Goal: Information Seeking & Learning: Find specific fact

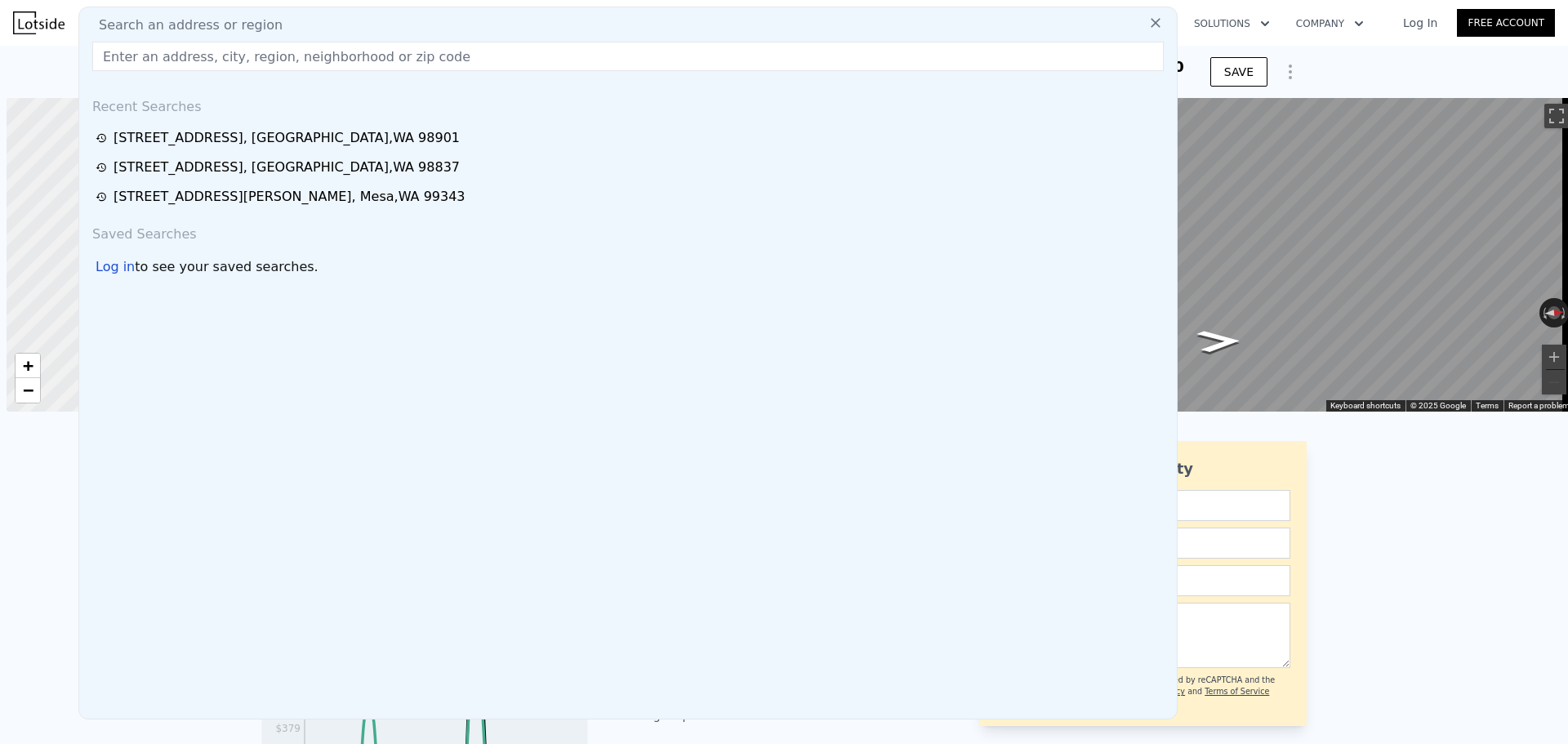
scroll to position [0, 1163]
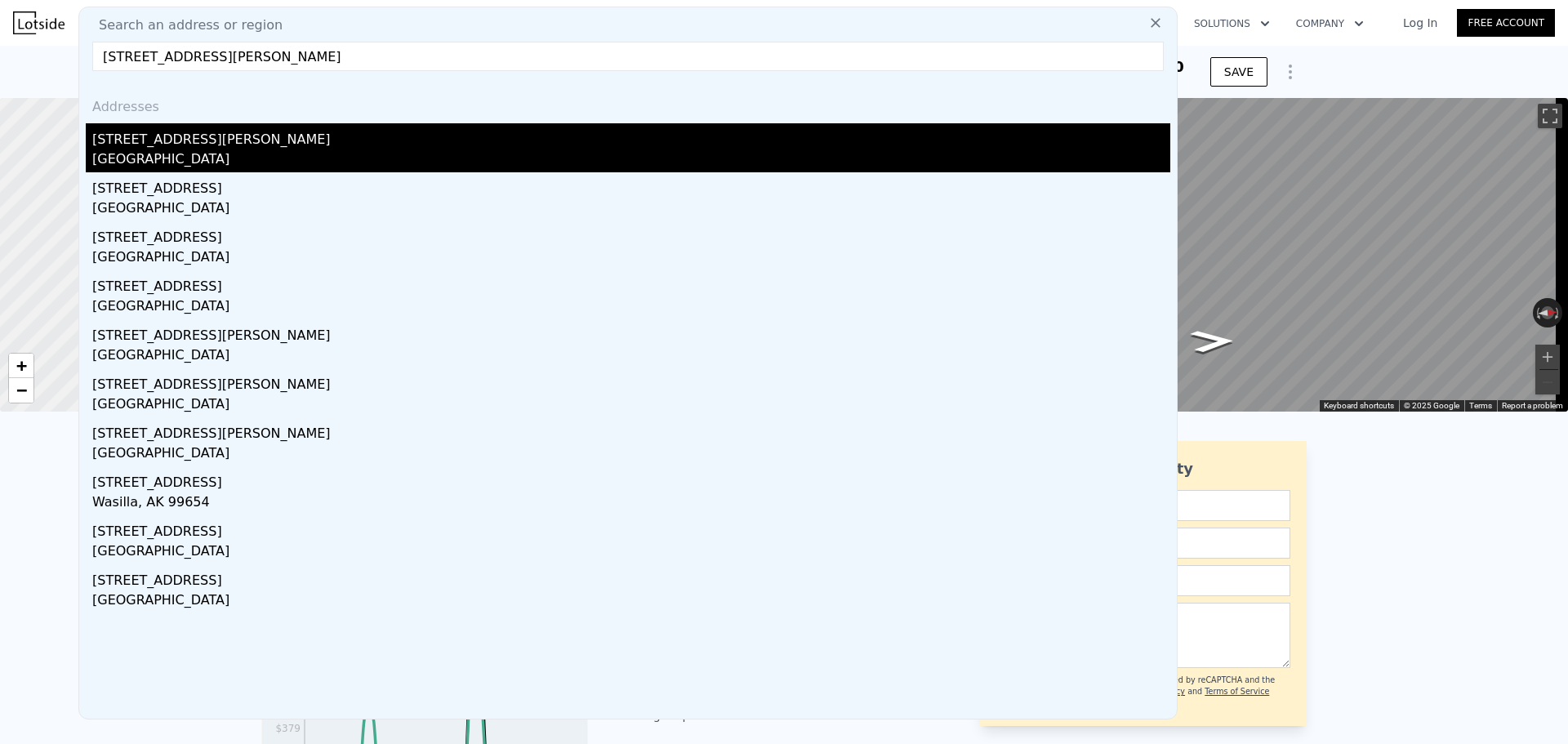
type input "[STREET_ADDRESS][PERSON_NAME]"
click at [288, 146] on div "[STREET_ADDRESS][PERSON_NAME]" at bounding box center [631, 136] width 1078 height 27
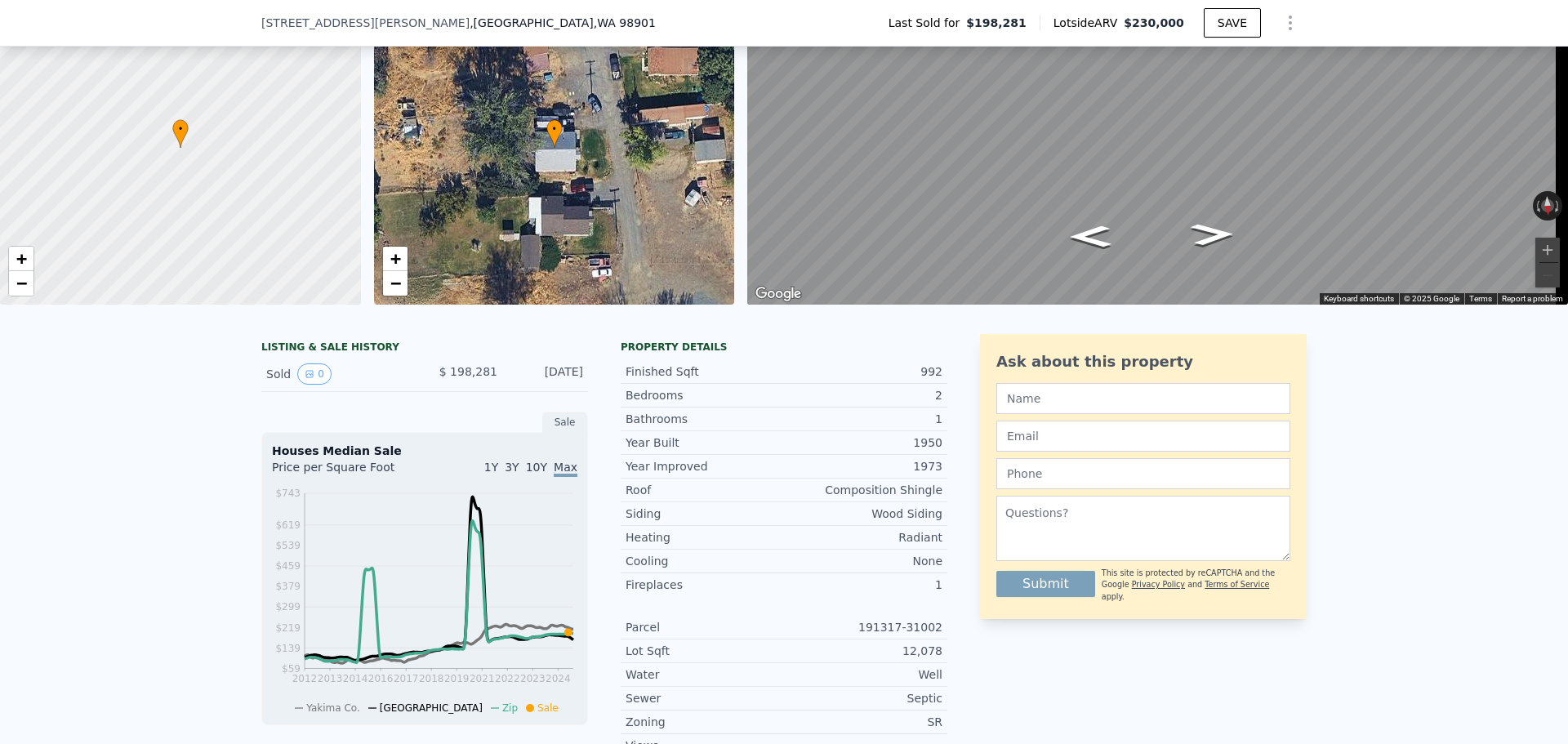
scroll to position [240, 0]
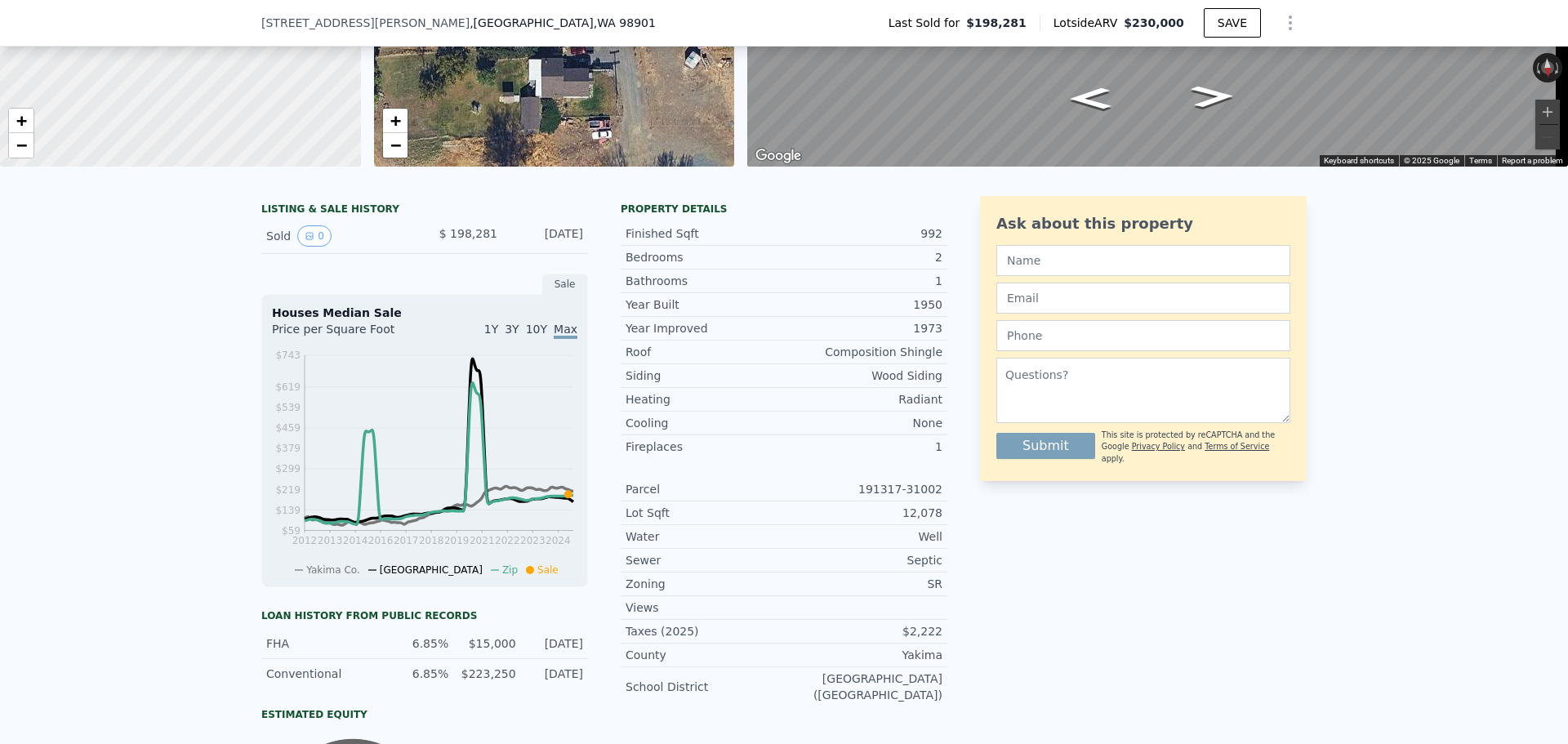
drag, startPoint x: 874, startPoint y: 496, endPoint x: 954, endPoint y: 498, distance: 80.0
click at [954, 498] on div "LISTING & SALE HISTORY Sold 0 $ 198,281 [DATE] Sale Houses Median Sale Price pe…" at bounding box center [784, 546] width 1046 height 702
copy div "191317-31002"
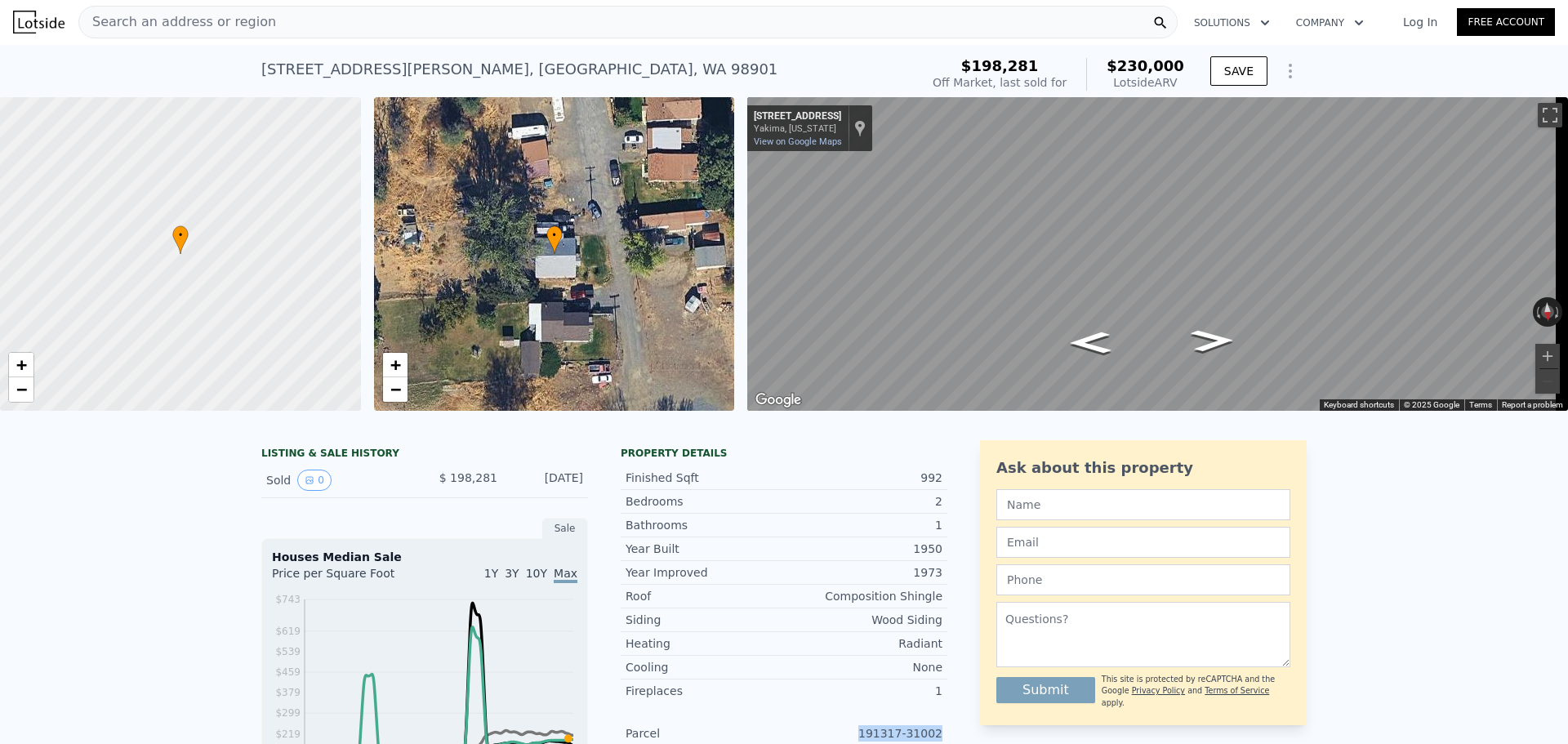
scroll to position [0, 0]
drag, startPoint x: 317, startPoint y: 3, endPoint x: 778, endPoint y: 21, distance: 461.4
click at [778, 21] on div "Search an address or region" at bounding box center [628, 23] width 1100 height 33
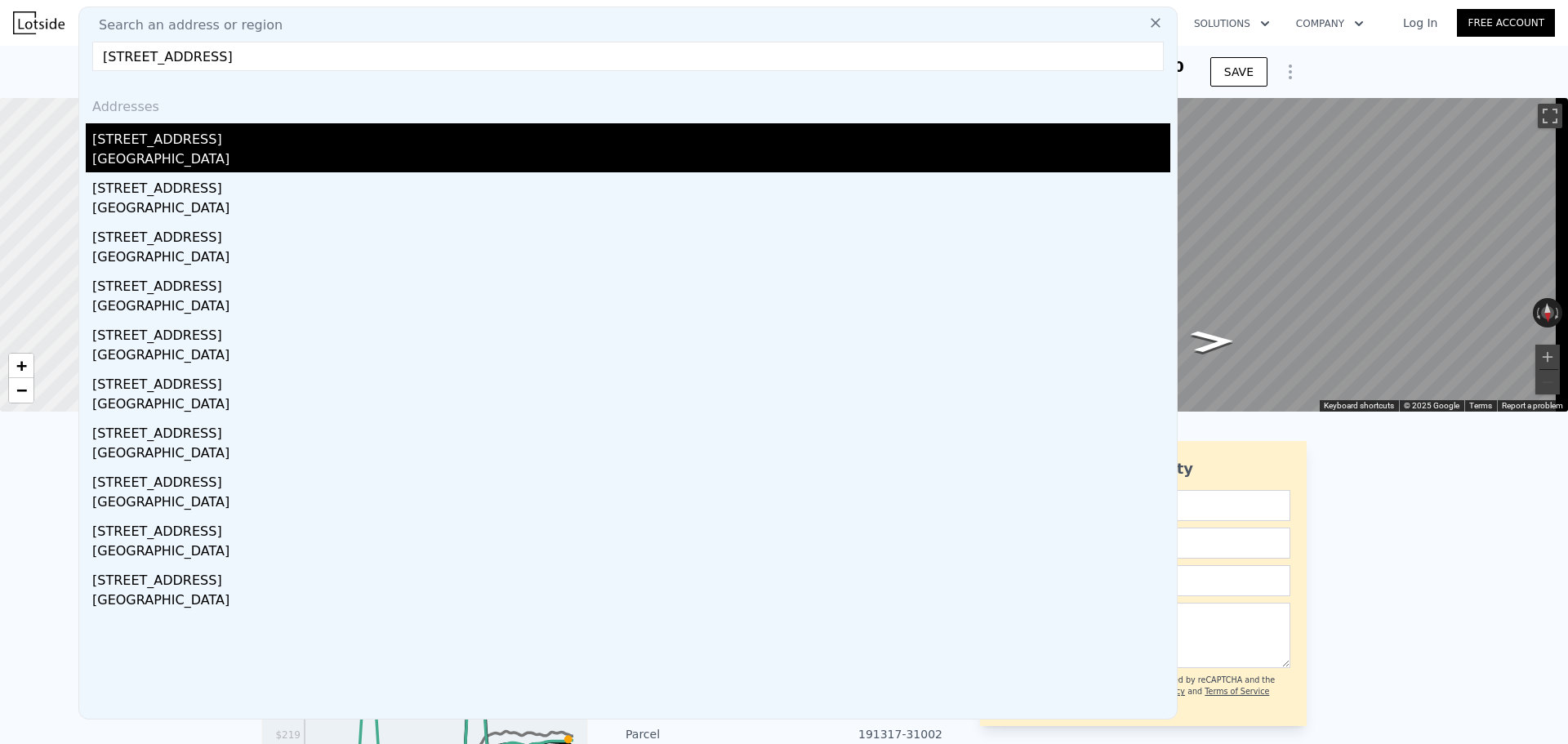
type input "[STREET_ADDRESS]"
click at [255, 158] on div "[GEOGRAPHIC_DATA]" at bounding box center [631, 160] width 1078 height 23
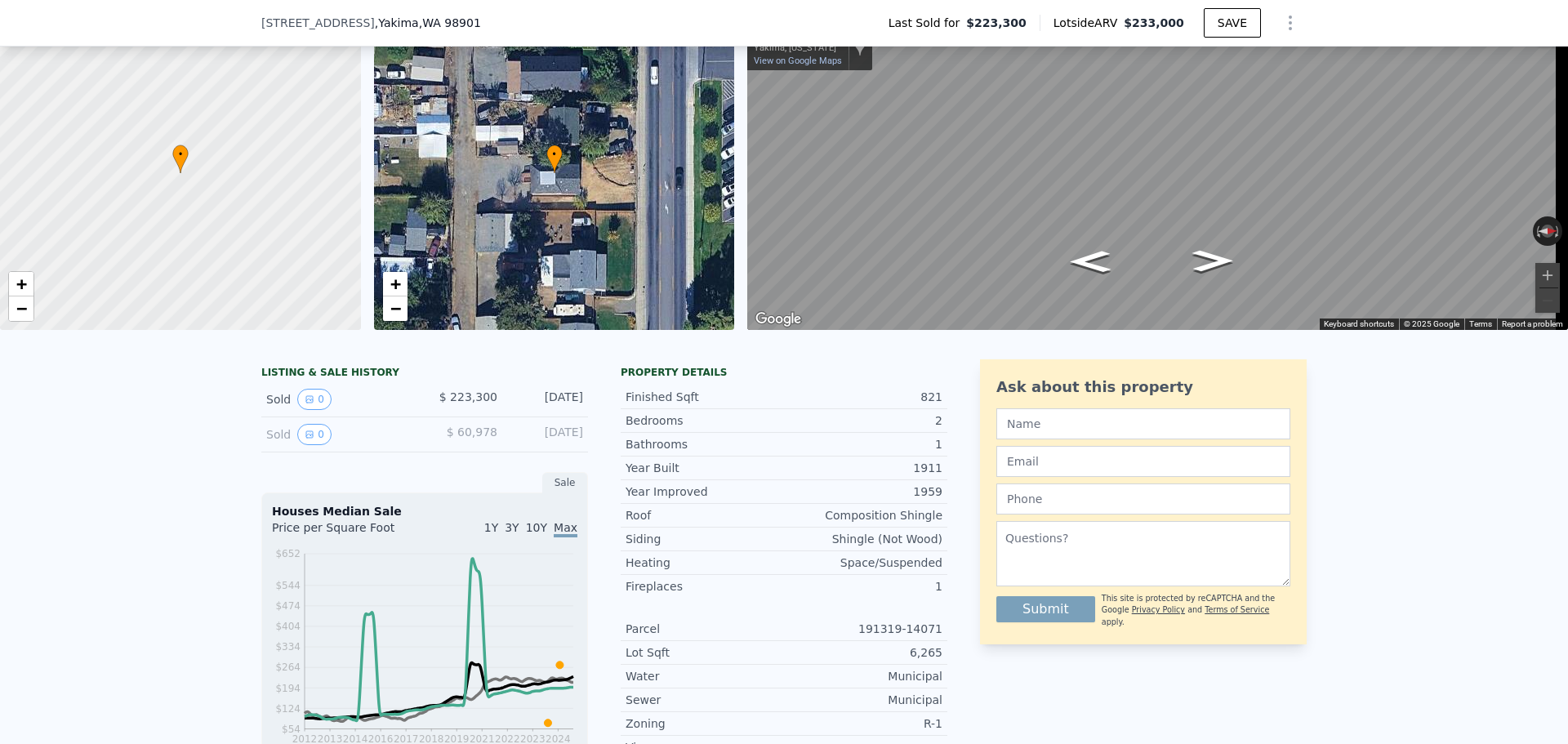
scroll to position [157, 0]
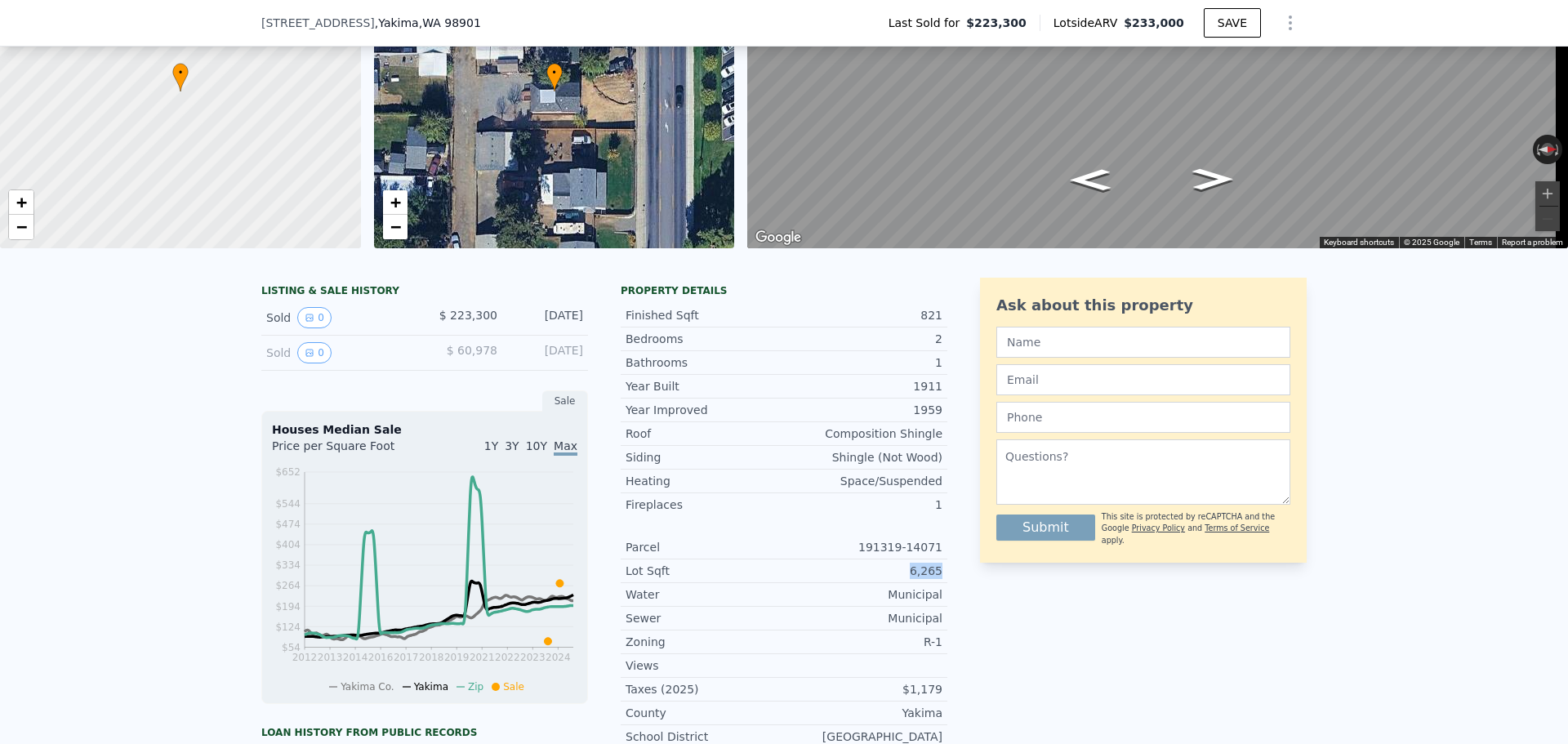
click at [897, 582] on div "LISTING & SALE HISTORY Sold 0 $ 223,300 [DATE] Sold 0 $ 60,978 [DATE] Sale Hous…" at bounding box center [784, 646] width 1046 height 737
copy div "6,265"
drag, startPoint x: 874, startPoint y: 566, endPoint x: 943, endPoint y: 566, distance: 69.0
click at [943, 566] on div "LISTING & SALE HISTORY Sold 0 $ 223,300 [DATE] Sold 0 $ 60,978 [DATE] Sale Hous…" at bounding box center [784, 646] width 1046 height 737
copy div "191319-14071"
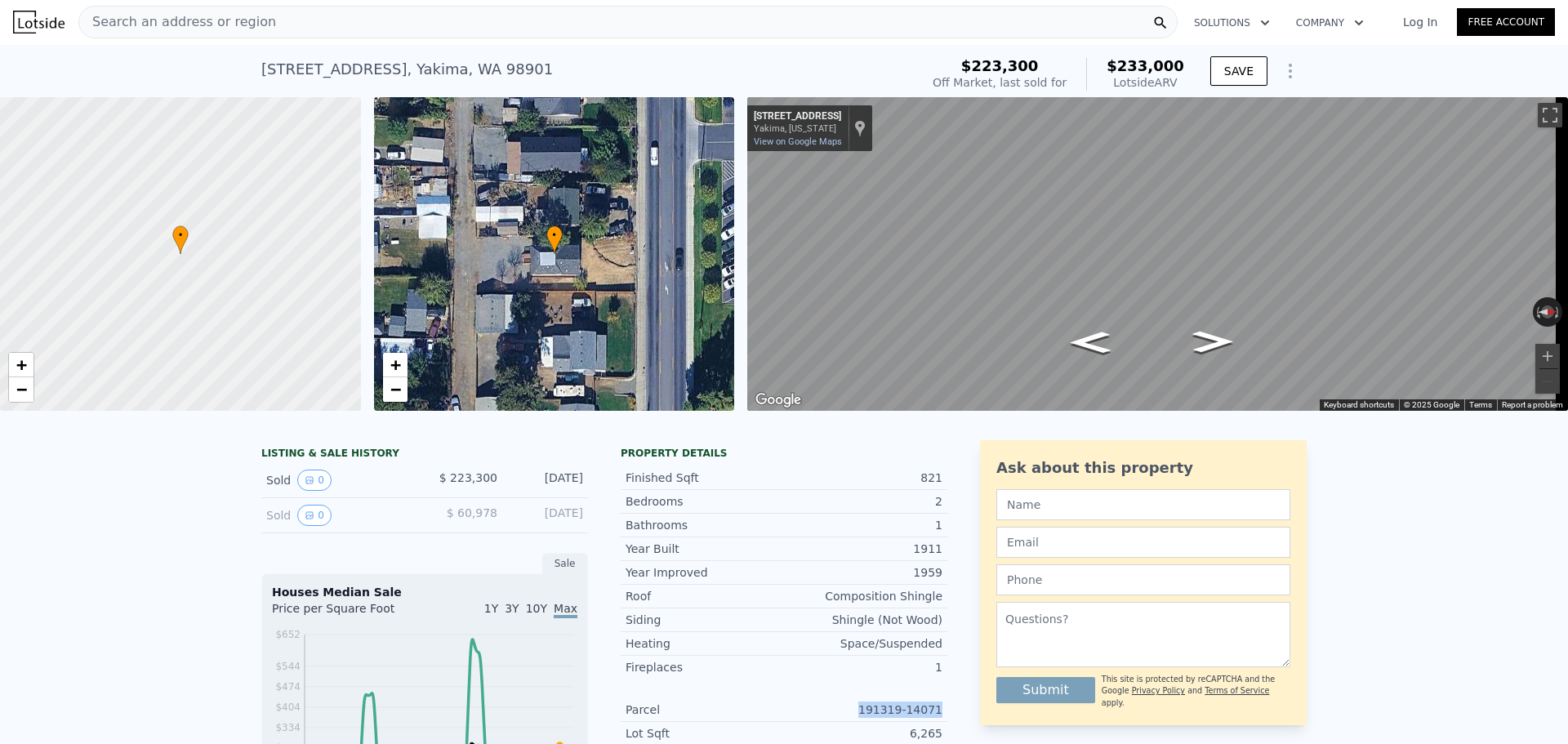
scroll to position [0, 0]
click at [406, 27] on div "Search an address or region" at bounding box center [628, 23] width 1100 height 33
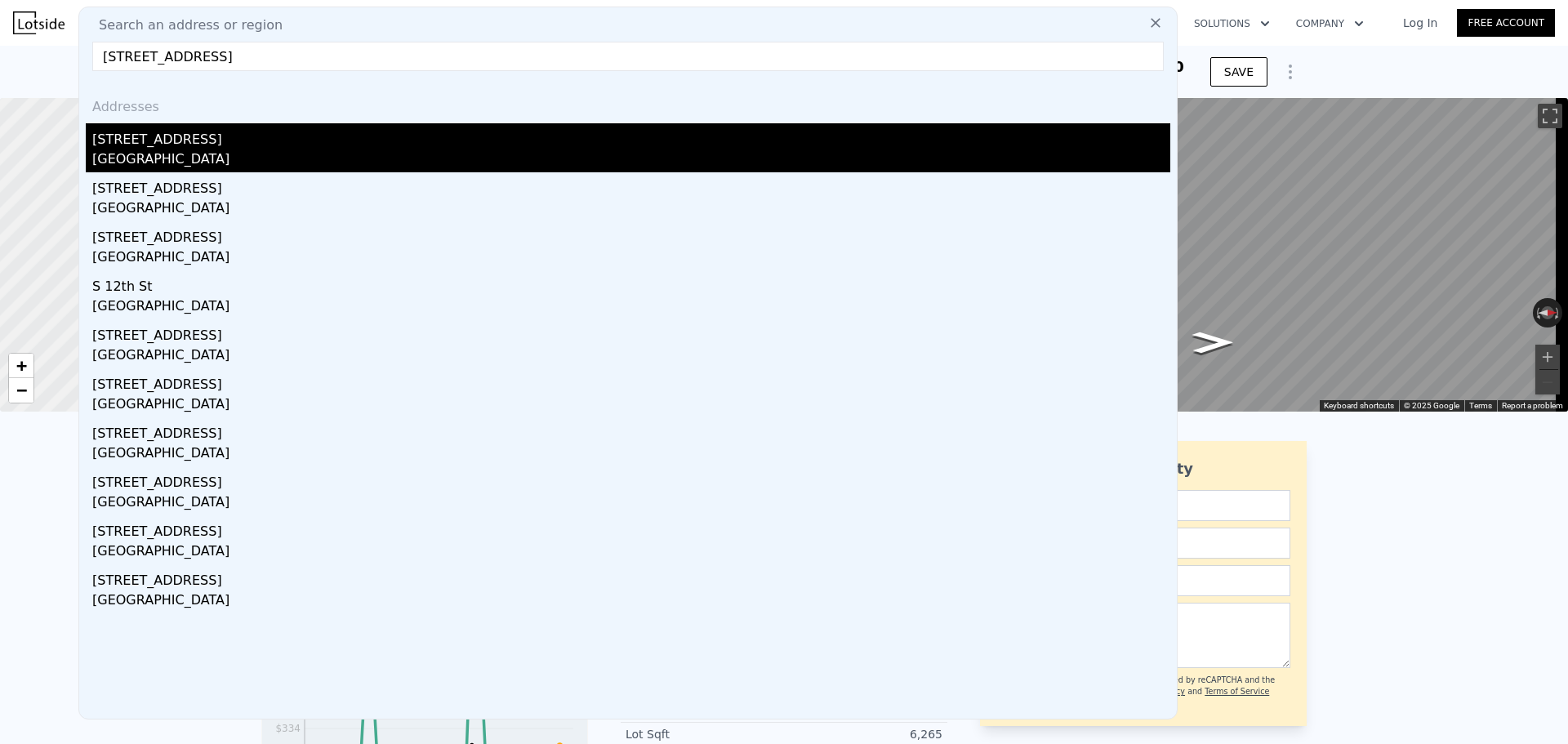
type input "[STREET_ADDRESS]"
click at [200, 139] on div "[STREET_ADDRESS]" at bounding box center [631, 136] width 1078 height 27
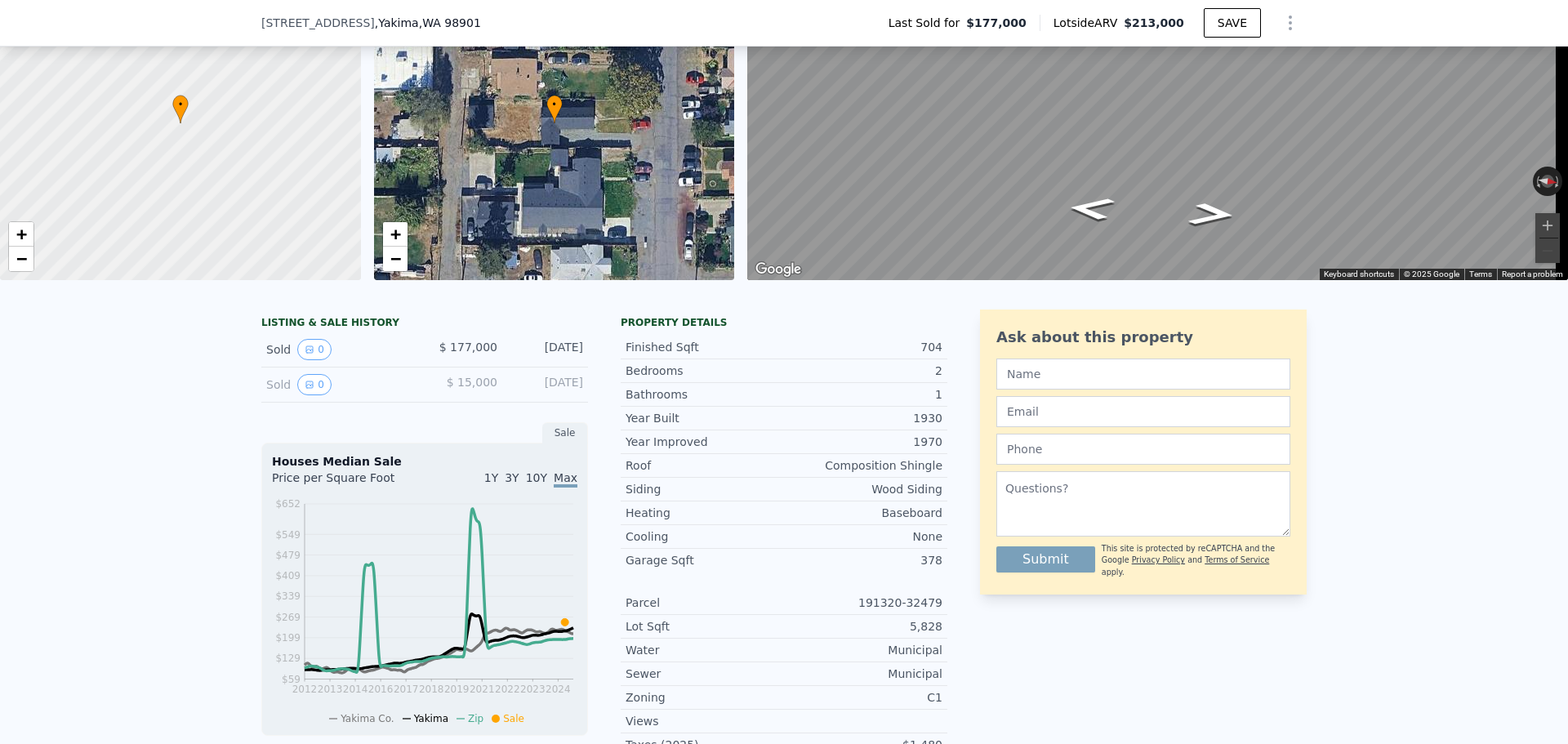
scroll to position [245, 0]
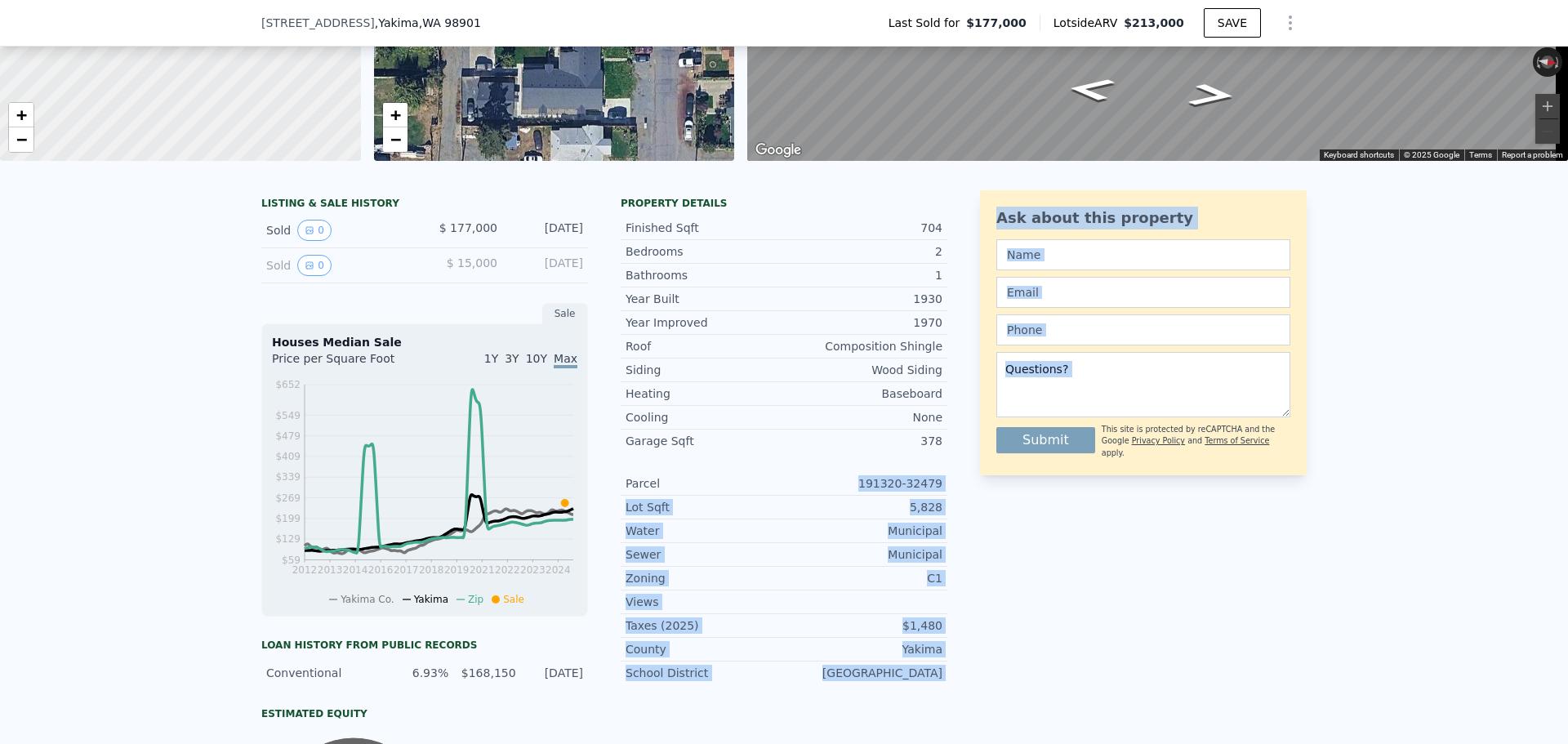
drag, startPoint x: 867, startPoint y: 494, endPoint x: 961, endPoint y: 494, distance: 94.0
click at [961, 494] on div "LISTING & SALE HISTORY Sold 0 $ 177,000 [DATE] Sold 0 $ 15,000 [DATE] Sale Hous…" at bounding box center [784, 544] width 1046 height 706
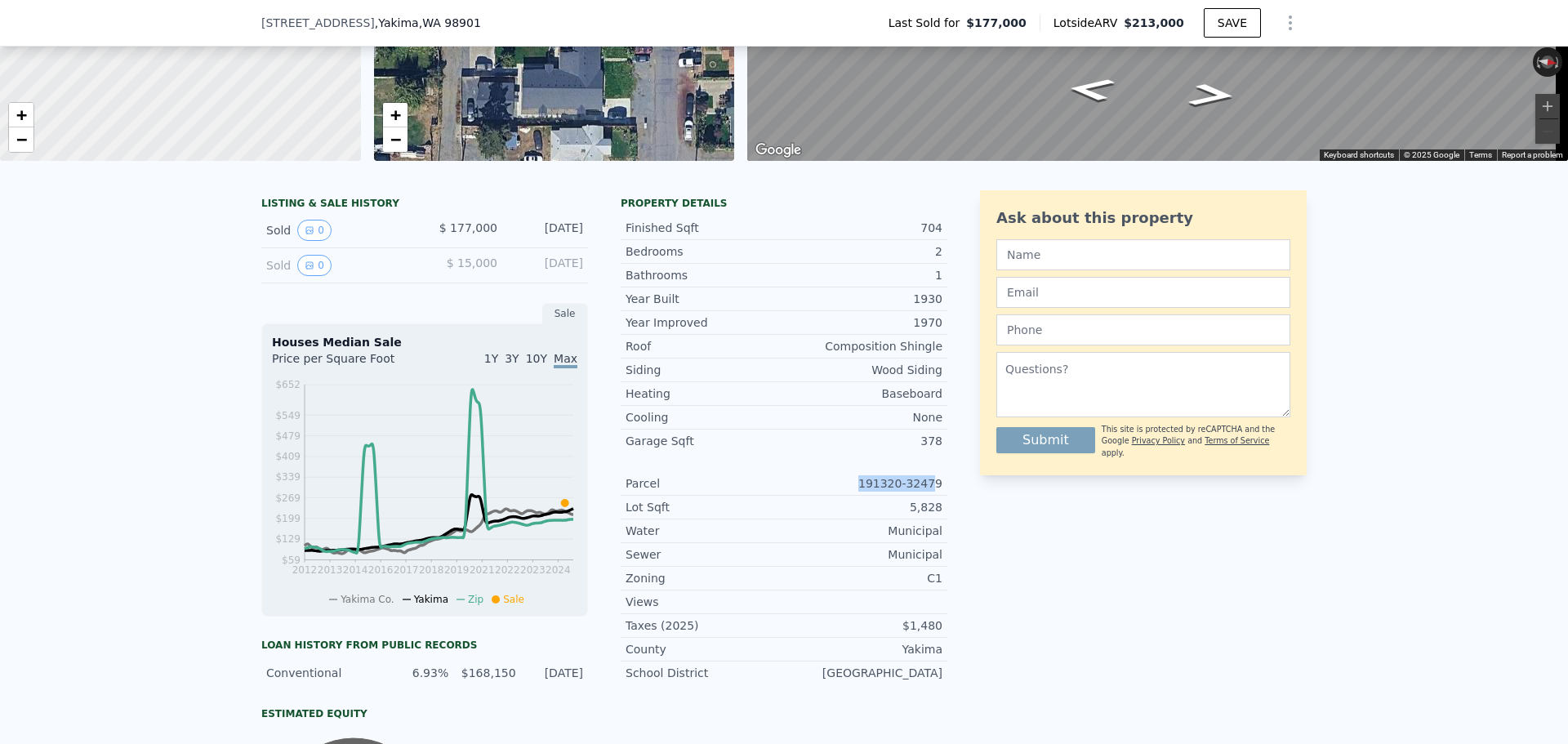
click at [933, 491] on div "191320-32479" at bounding box center [863, 484] width 158 height 16
click at [938, 496] on div "Parcel 191320-32479" at bounding box center [784, 484] width 327 height 24
copy div "191320-32479"
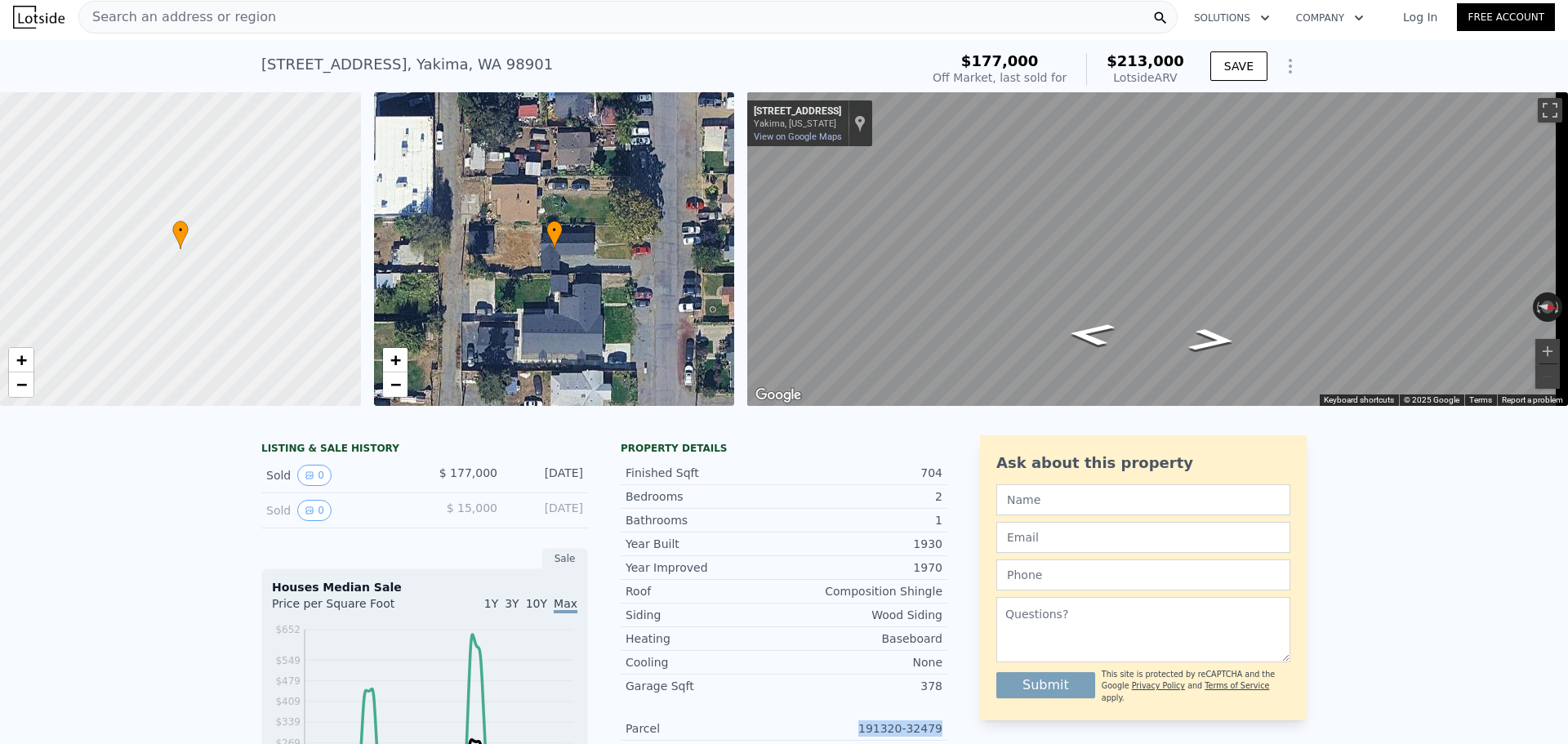
scroll to position [0, 0]
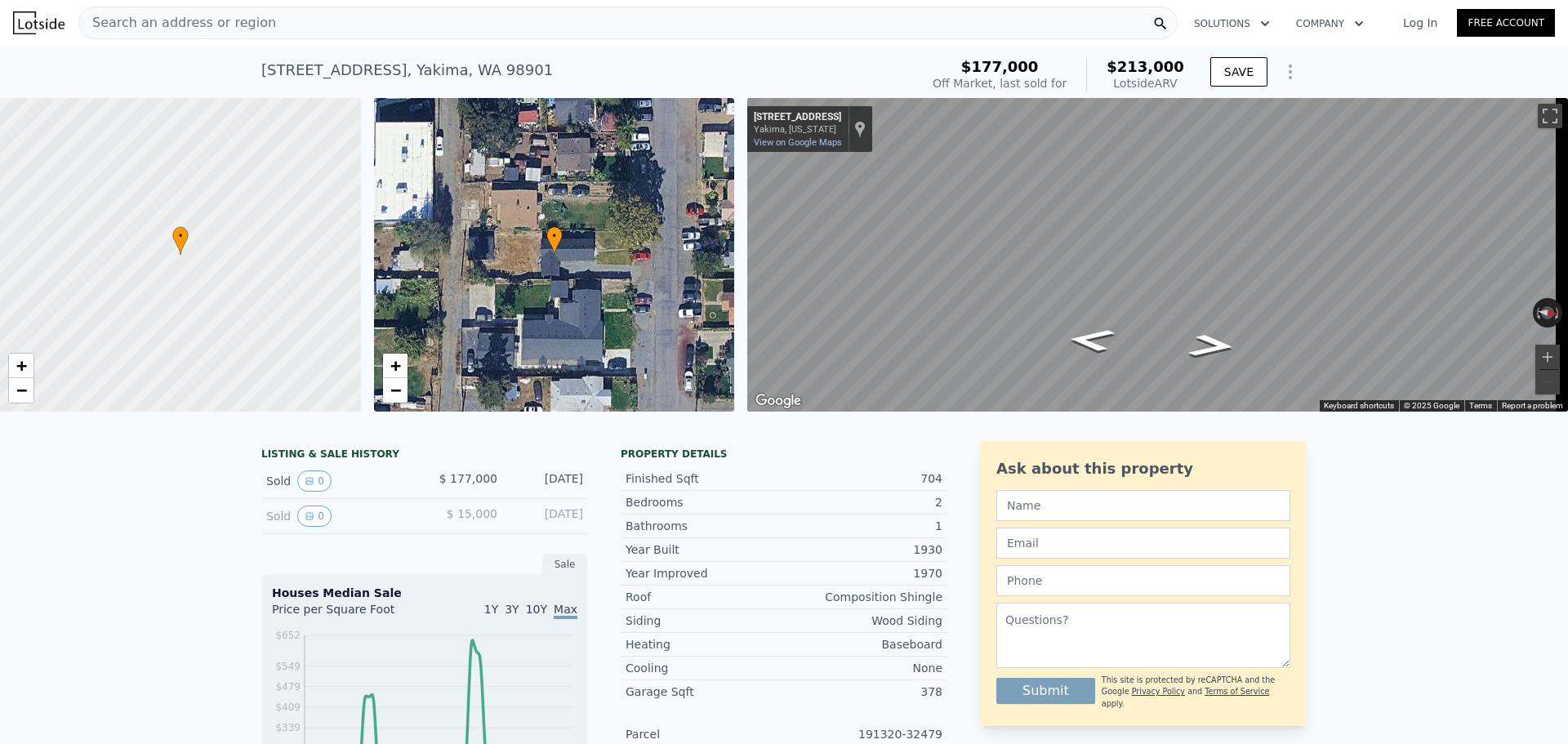
click at [331, 28] on div "Search an address or region" at bounding box center [628, 23] width 1100 height 33
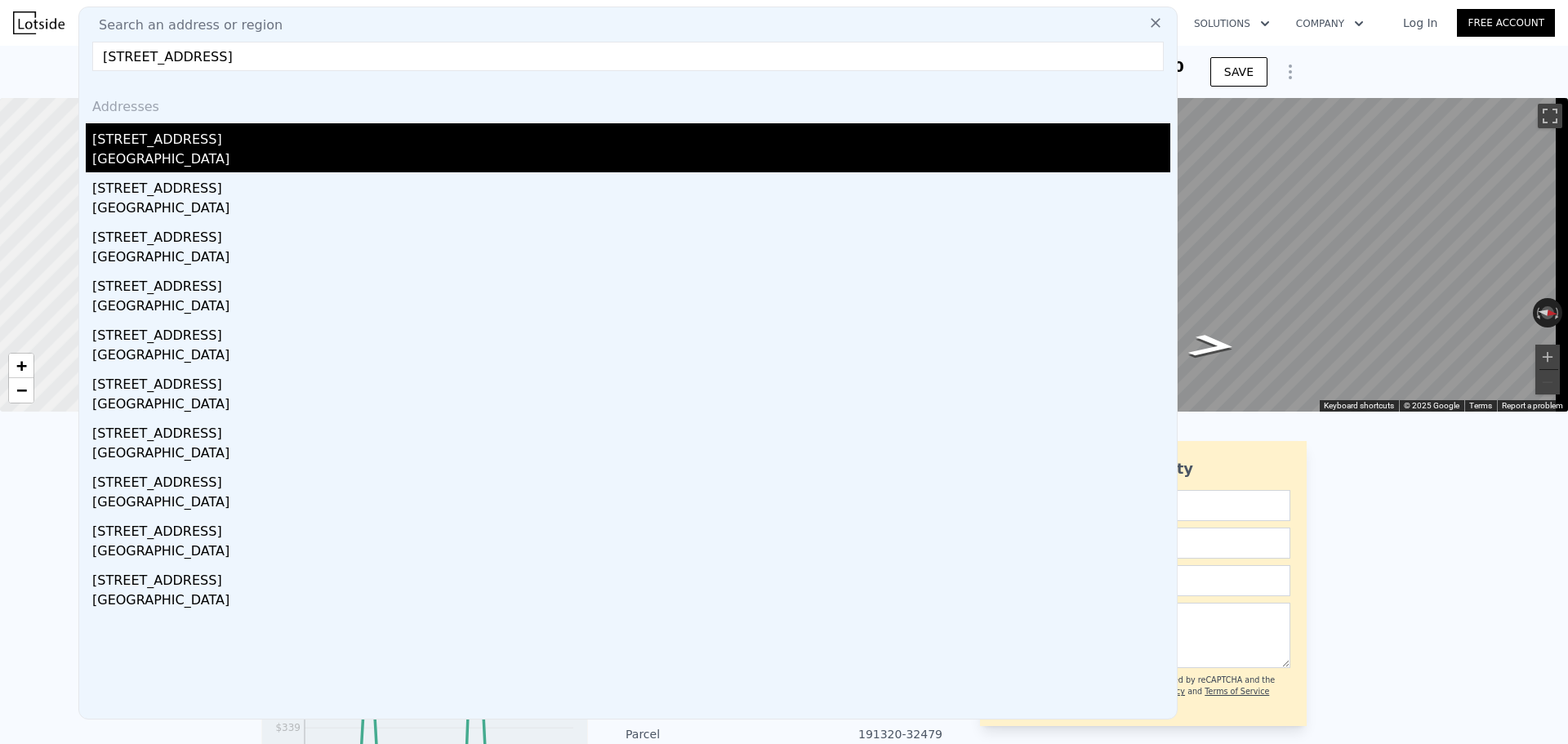
type input "[STREET_ADDRESS]"
click at [183, 133] on div "[STREET_ADDRESS]" at bounding box center [631, 136] width 1078 height 27
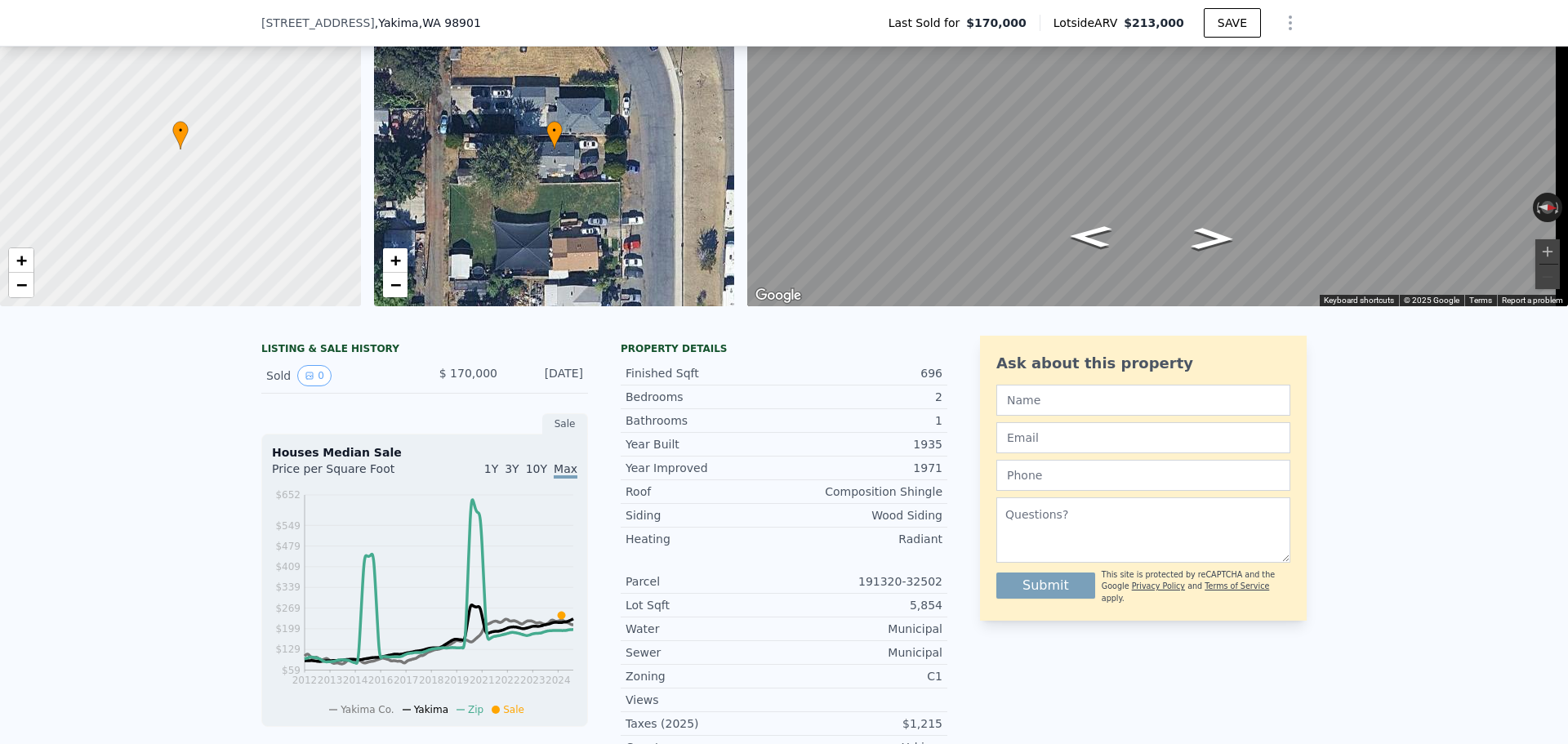
scroll to position [321, 0]
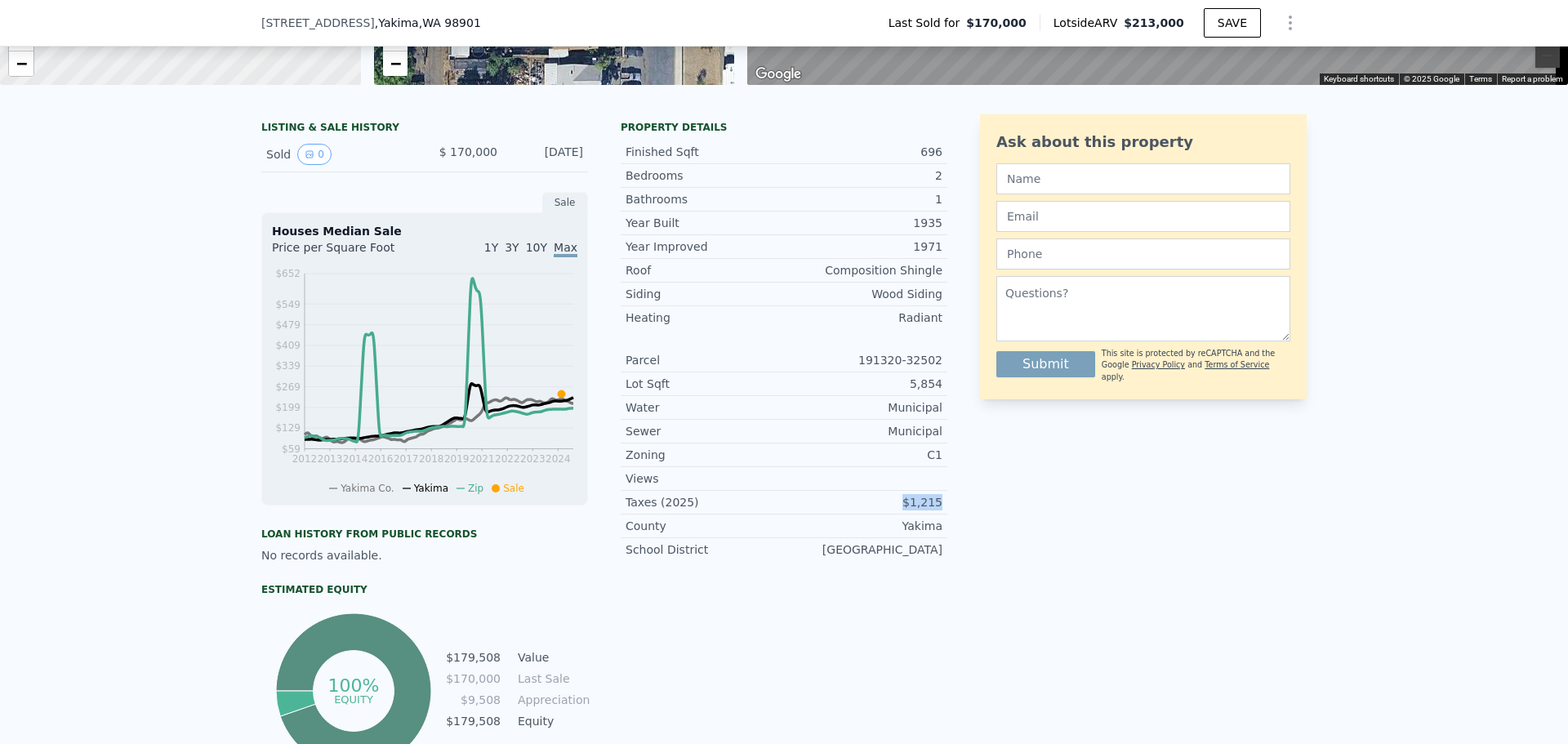
drag, startPoint x: 903, startPoint y: 516, endPoint x: 957, endPoint y: 514, distance: 54.0
click at [957, 514] on div "LISTING & SALE HISTORY Sold 0 $ 170,000 [DATE] Sale Houses Median Sale Price pe…" at bounding box center [784, 444] width 1046 height 659
copy div "$1,215"
drag, startPoint x: 864, startPoint y: 372, endPoint x: 933, endPoint y: 373, distance: 69.0
click at [933, 369] on div "191320-32502" at bounding box center [863, 361] width 158 height 16
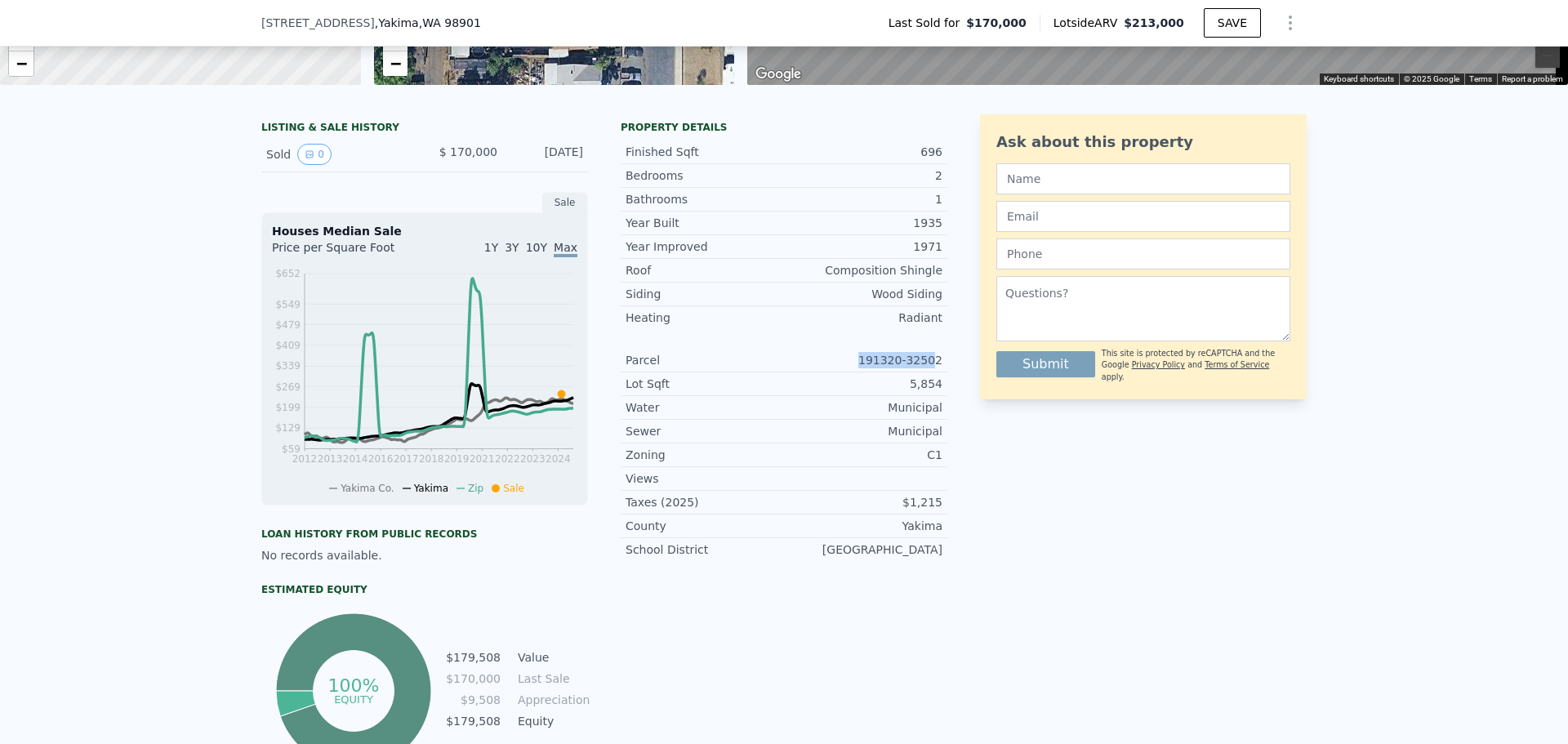
copy div "191320-3250"
copy div "191320-32502"
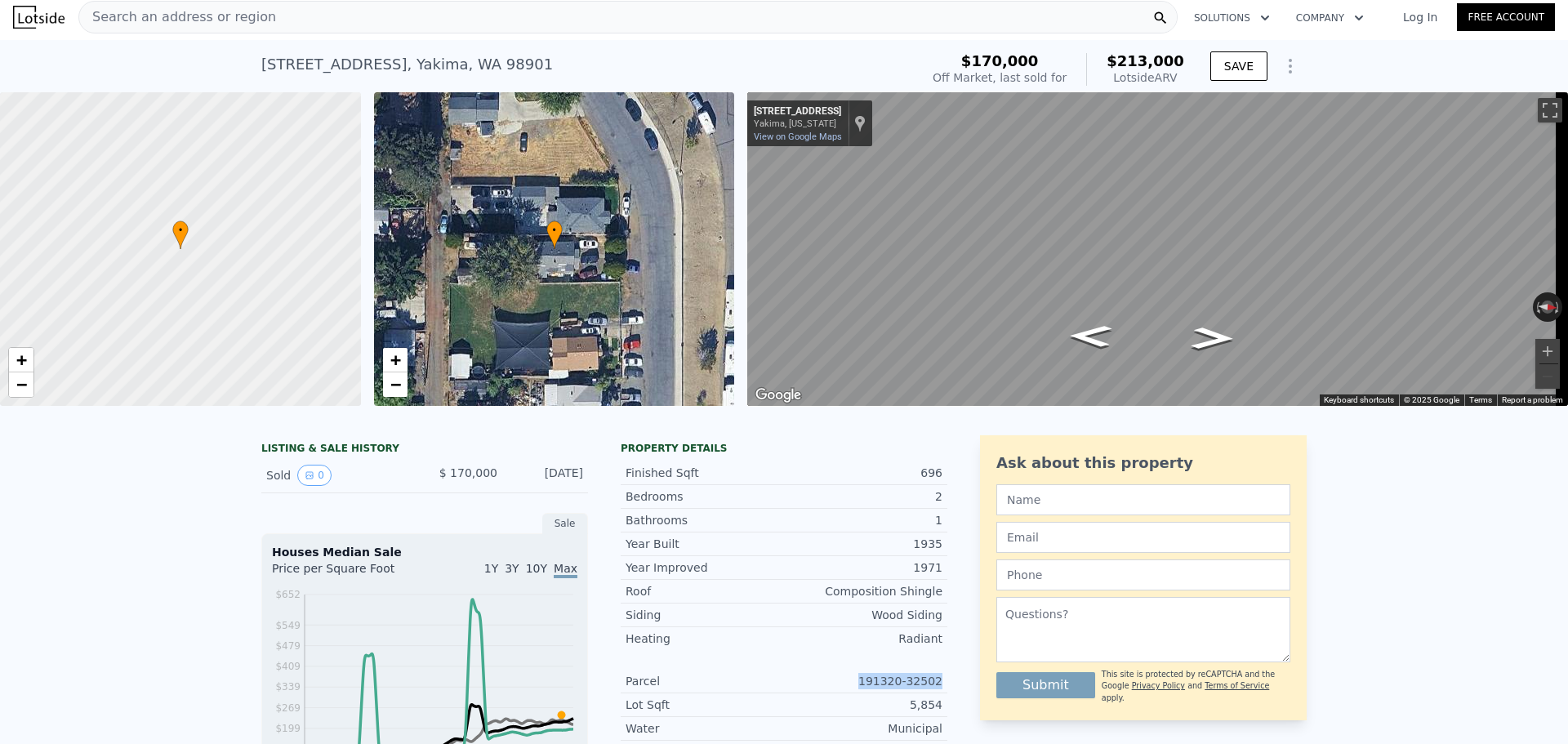
scroll to position [0, 0]
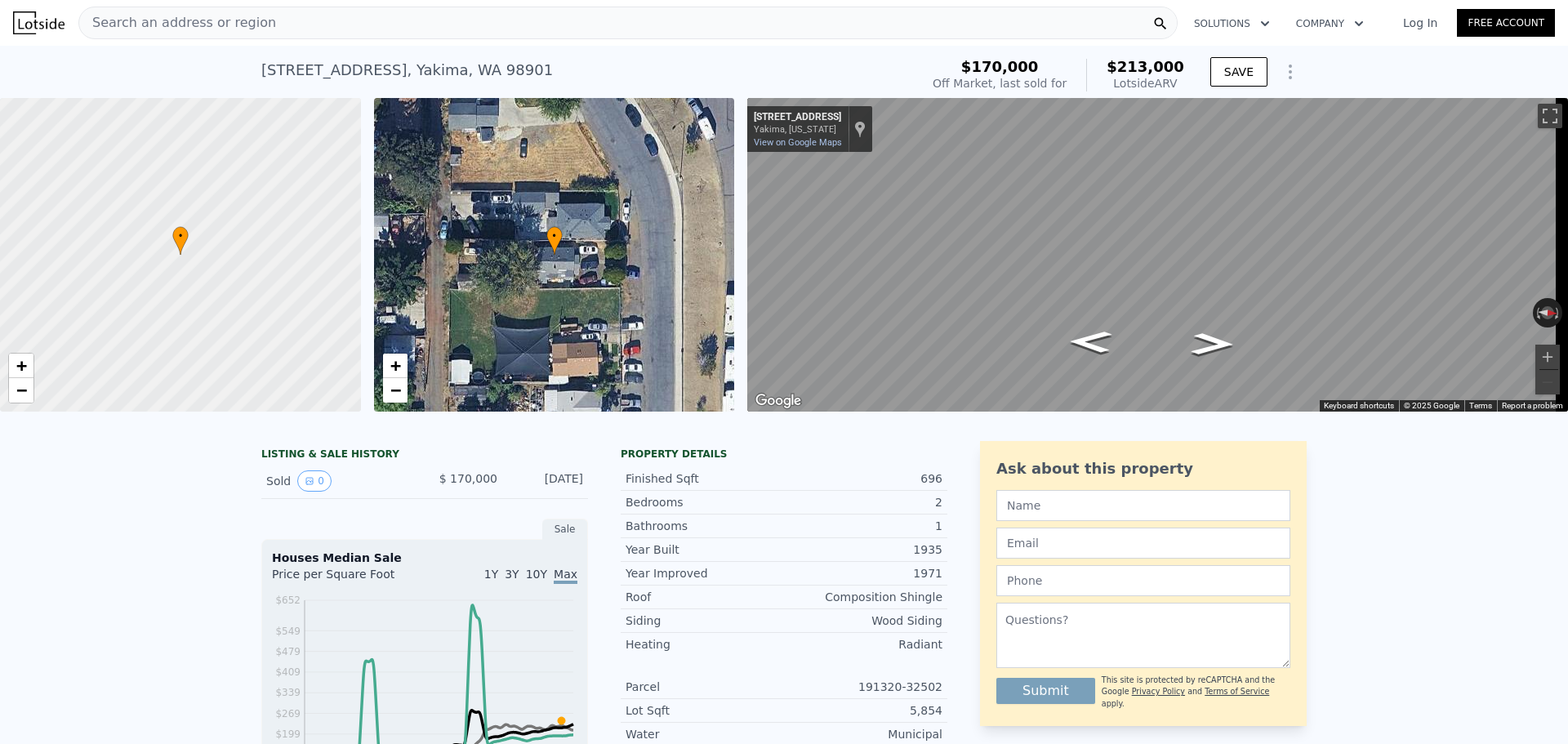
click at [338, 21] on div "Search an address or region" at bounding box center [628, 23] width 1100 height 33
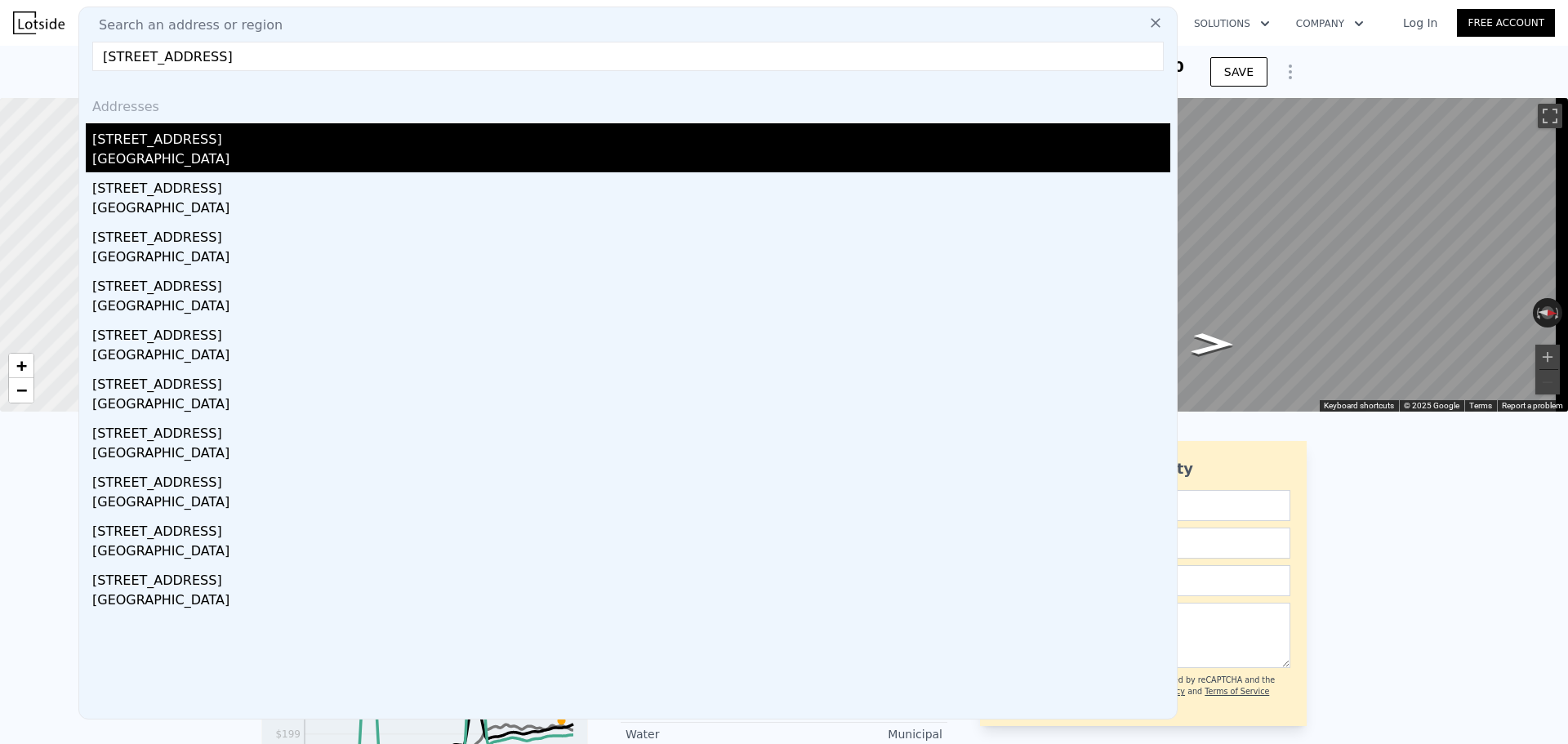
type input "[STREET_ADDRESS]"
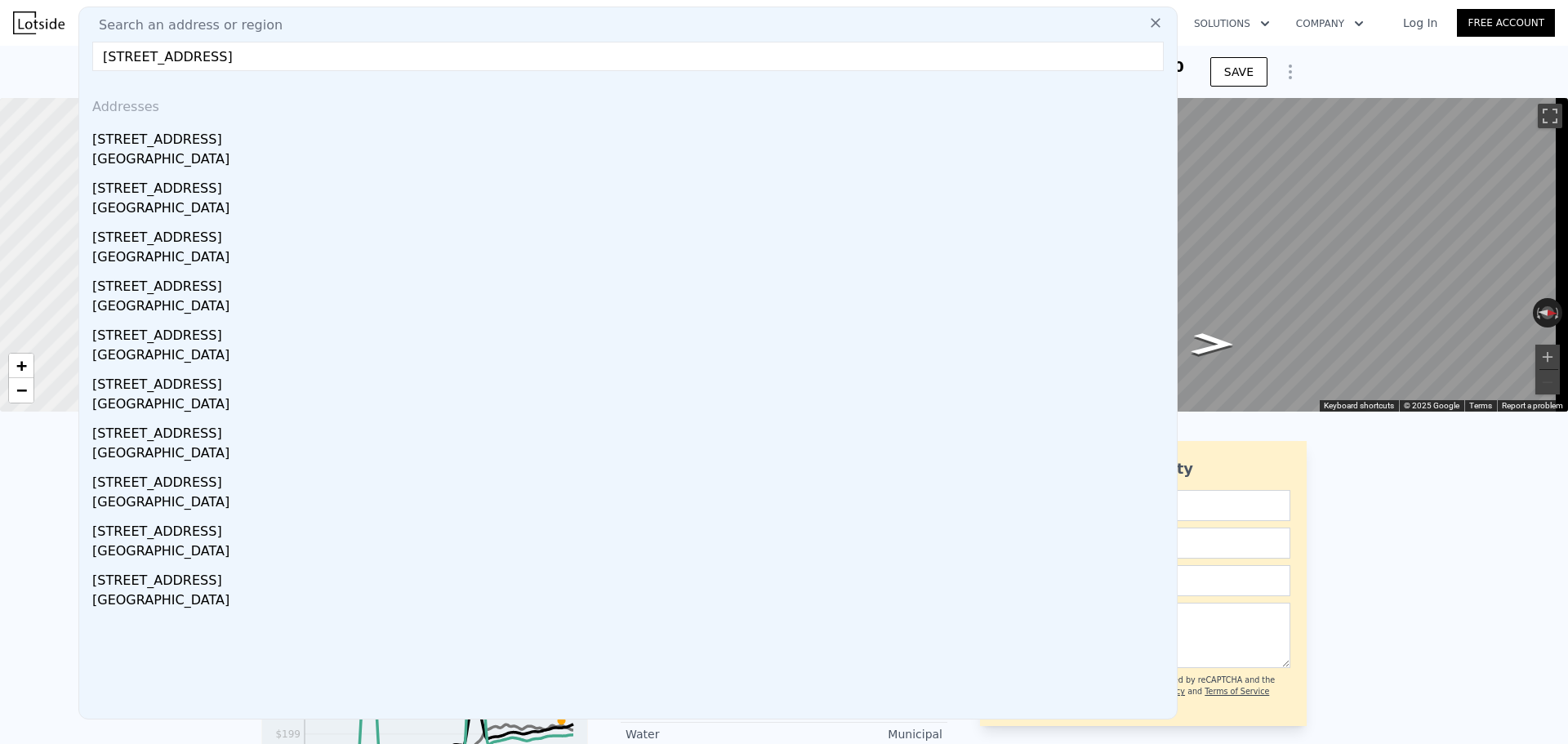
drag, startPoint x: 231, startPoint y: 146, endPoint x: 266, endPoint y: 136, distance: 36.4
click at [231, 146] on div "[STREET_ADDRESS]" at bounding box center [631, 136] width 1078 height 27
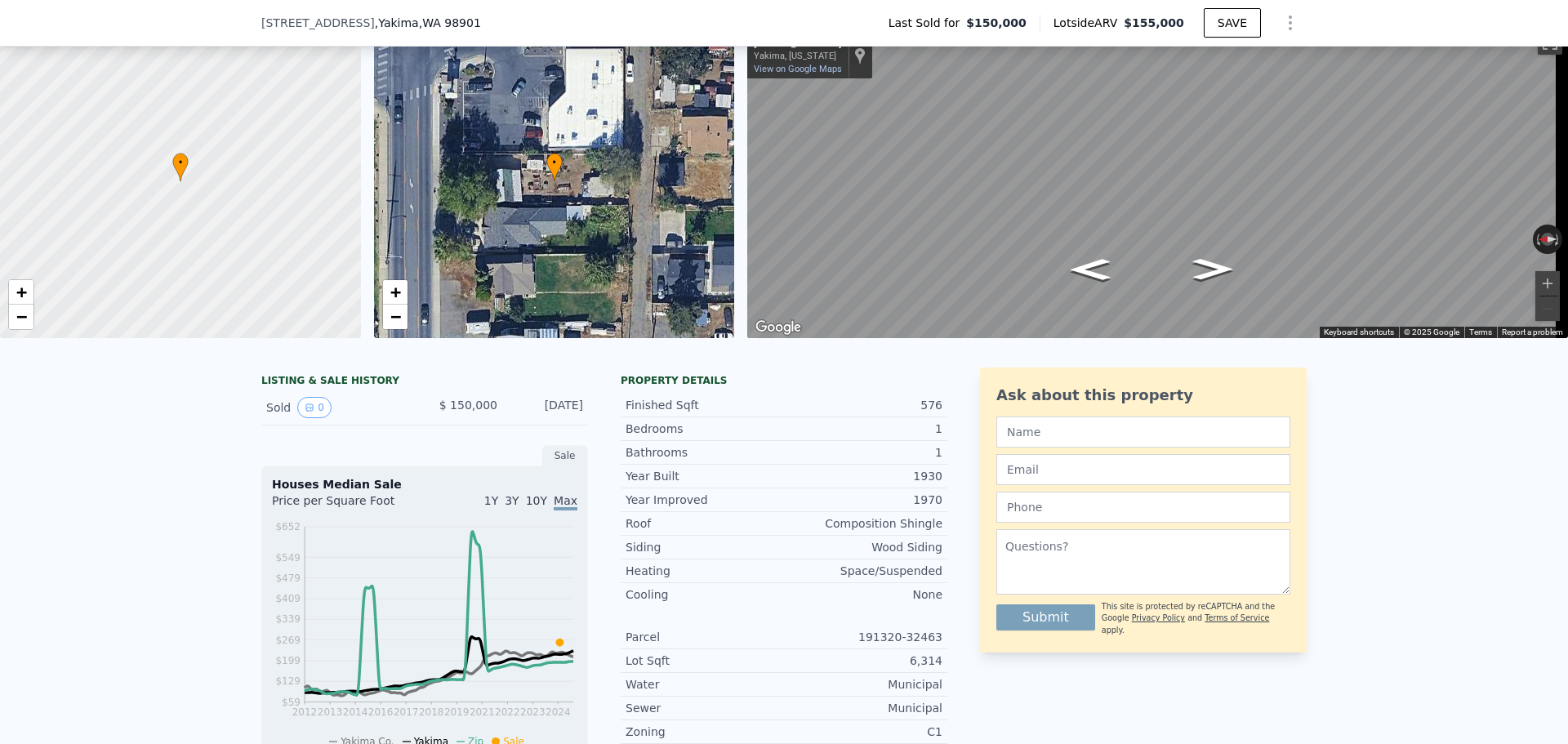
scroll to position [76, 0]
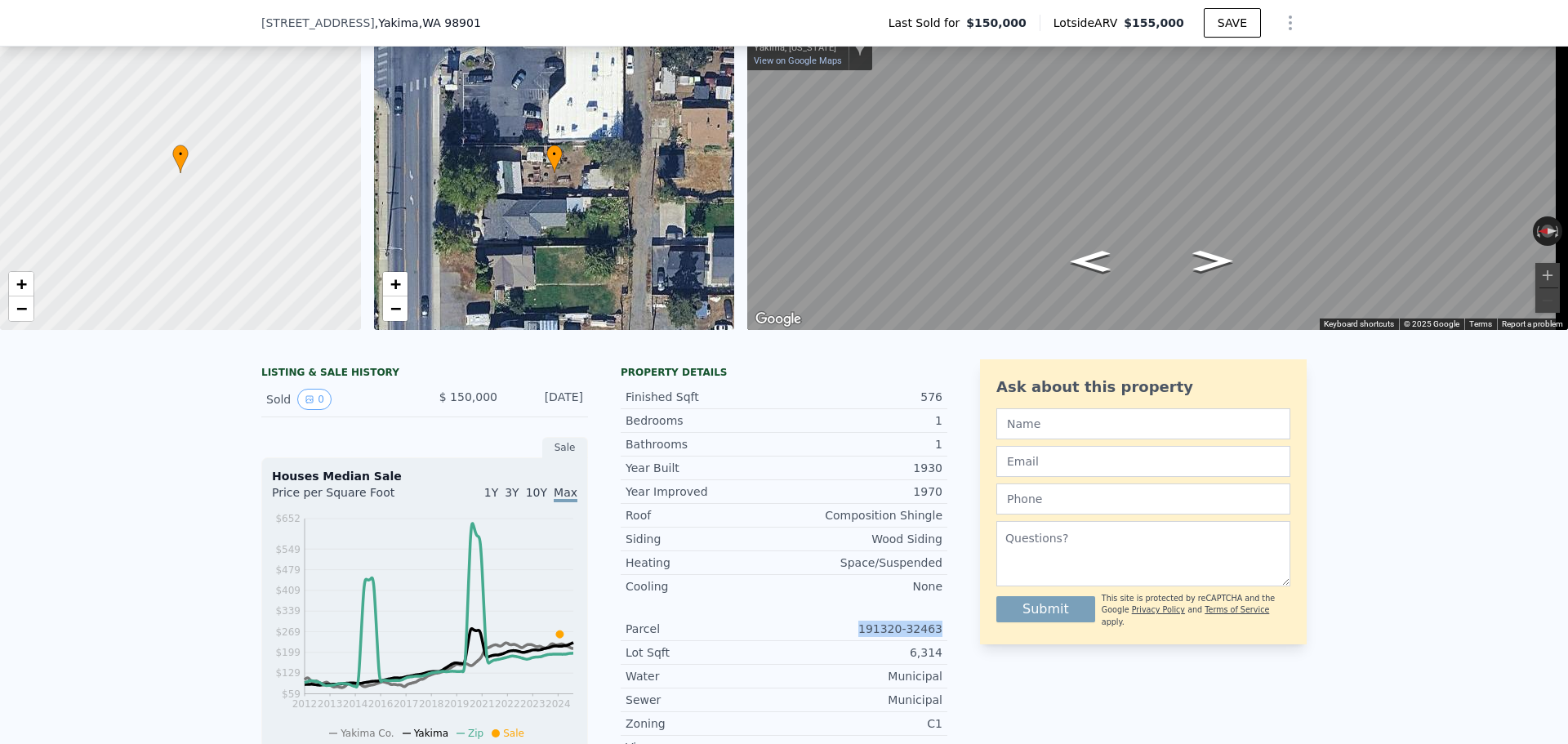
drag, startPoint x: 850, startPoint y: 632, endPoint x: 935, endPoint y: 644, distance: 85.8
click at [935, 642] on div "Parcel 191320-32463" at bounding box center [784, 630] width 327 height 24
copy div "191320-32463"
